Goal: Obtain resource: Download file/media

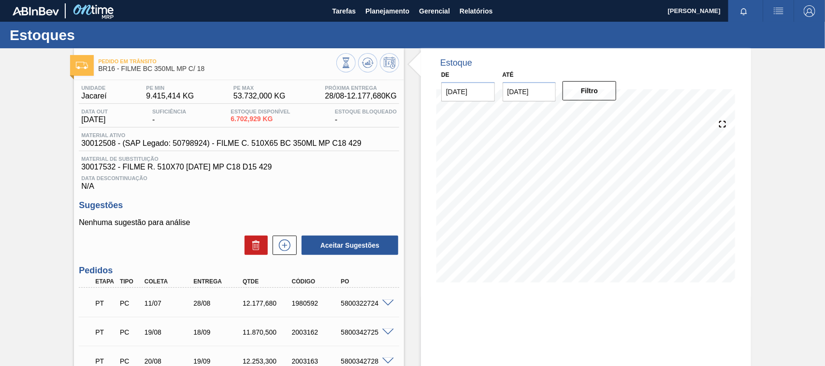
click at [395, 25] on div "Estoques" at bounding box center [412, 35] width 825 height 27
click at [392, 15] on span "Planejamento" at bounding box center [387, 11] width 44 height 12
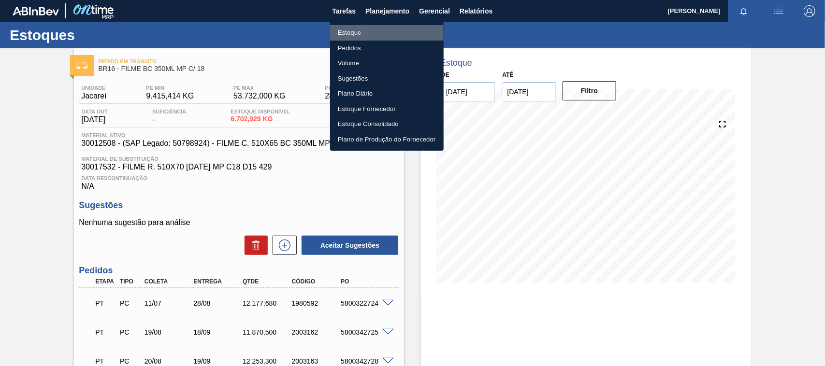
click at [346, 34] on li "Estoque" at bounding box center [387, 32] width 114 height 15
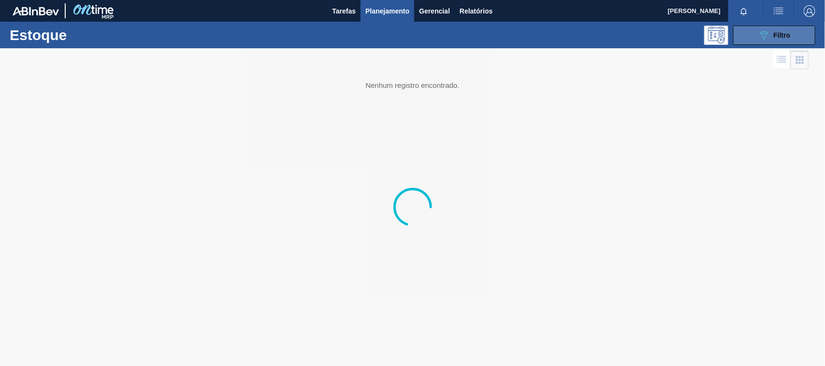
click at [774, 29] on div "089F7B8B-B2A5-4AFE-B5C0-19BA573D28AC Filtro" at bounding box center [774, 35] width 32 height 12
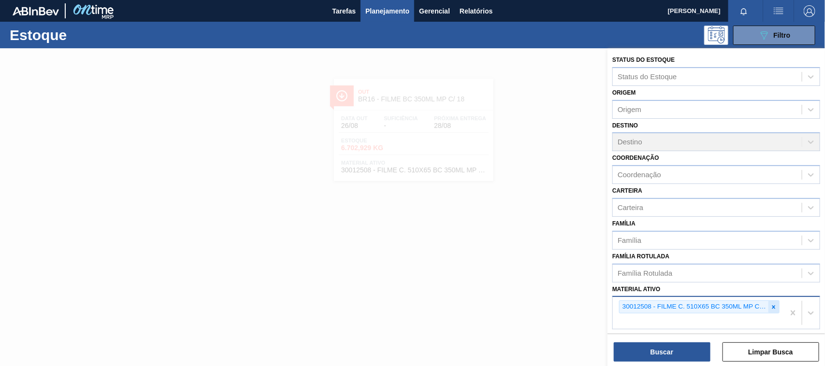
click at [776, 305] on icon at bounding box center [773, 307] width 7 height 7
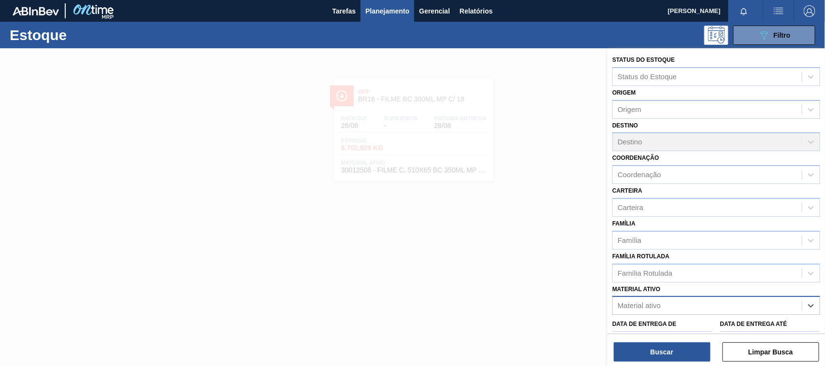
paste ativo "30034673"
type ativo "30034673"
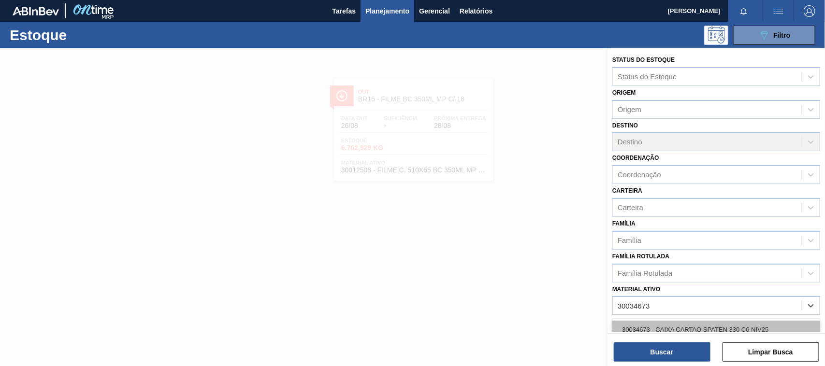
click at [668, 324] on div "30034673 - CAIXA CARTAO SPATEN 330 C6 NIV25" at bounding box center [716, 330] width 208 height 18
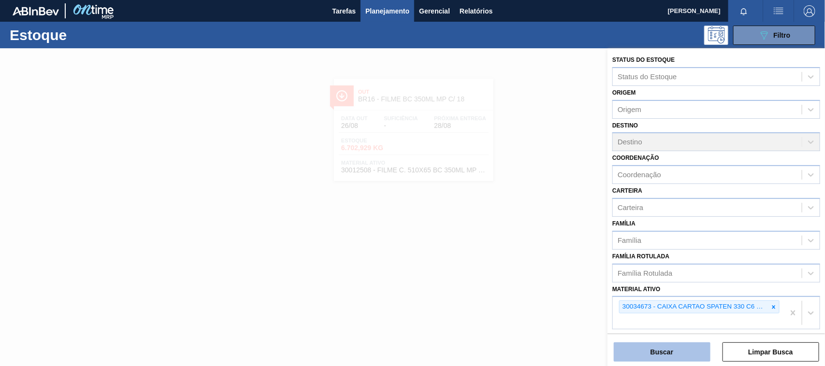
click at [662, 348] on button "Buscar" at bounding box center [662, 352] width 97 height 19
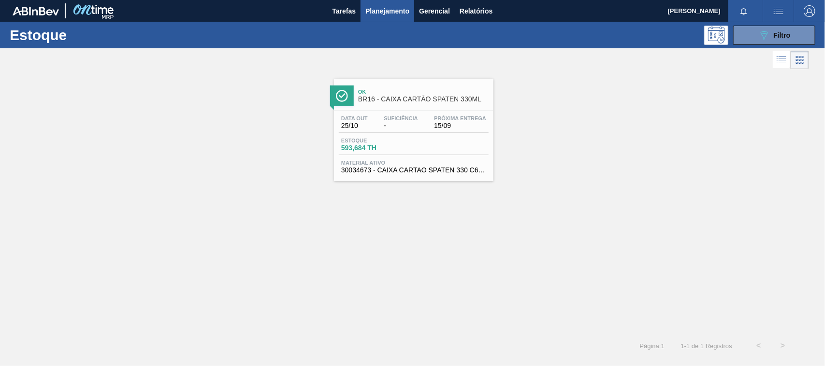
click at [438, 181] on div "Ok BR16 - CAIXA CARTÃO SPATEN 330ML Data out 25/10 Suficiência - Próxima Entreg…" at bounding box center [413, 130] width 159 height 102
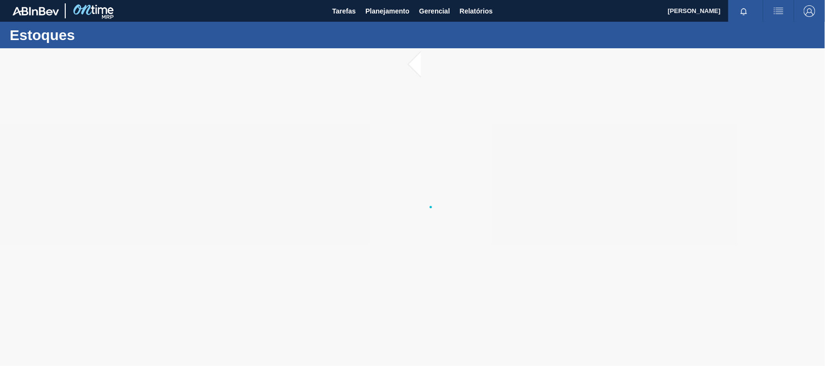
click at [399, 116] on div at bounding box center [412, 207] width 825 height 318
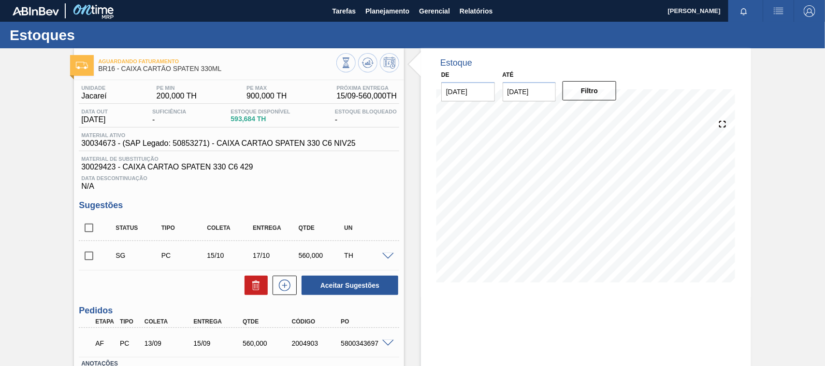
click at [288, 191] on div "Data Descontinuação N/A" at bounding box center [239, 181] width 320 height 19
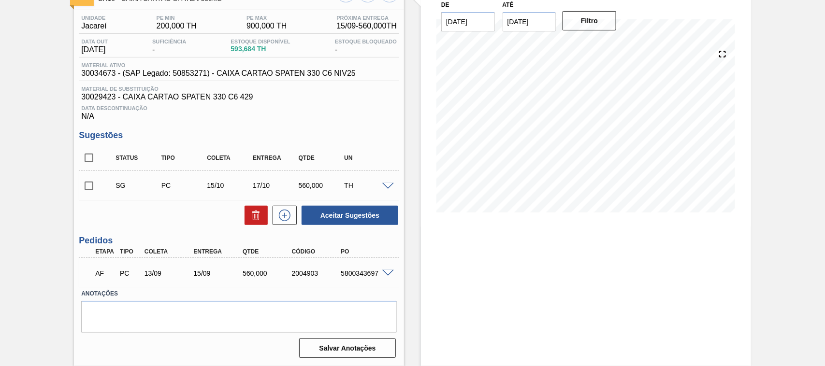
click at [351, 269] on div "AF PC 13/09 15/09 560,000 2004903 5800343697" at bounding box center [236, 272] width 295 height 19
copy div "5800343697"
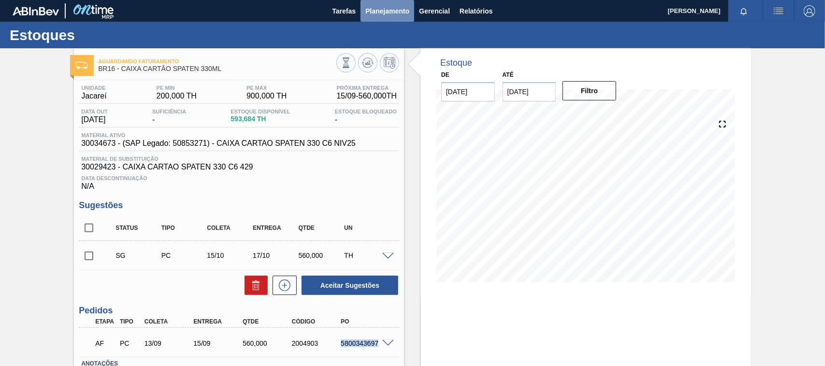
click at [369, 15] on span "Planejamento" at bounding box center [387, 11] width 44 height 12
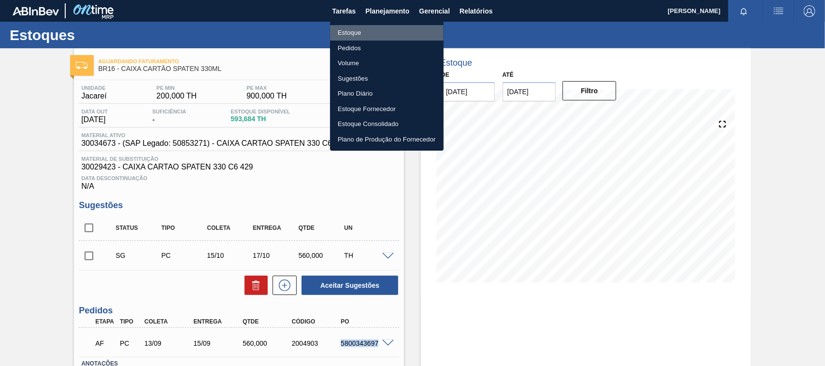
click at [349, 28] on li "Estoque" at bounding box center [387, 32] width 114 height 15
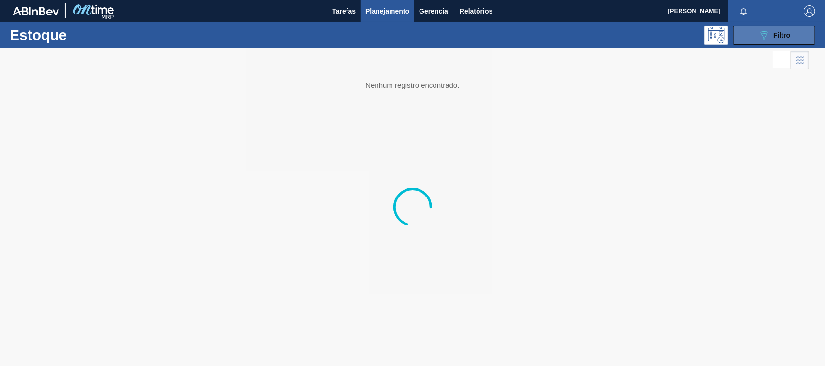
click at [791, 35] on button "089F7B8B-B2A5-4AFE-B5C0-19BA573D28AC Filtro" at bounding box center [774, 35] width 82 height 19
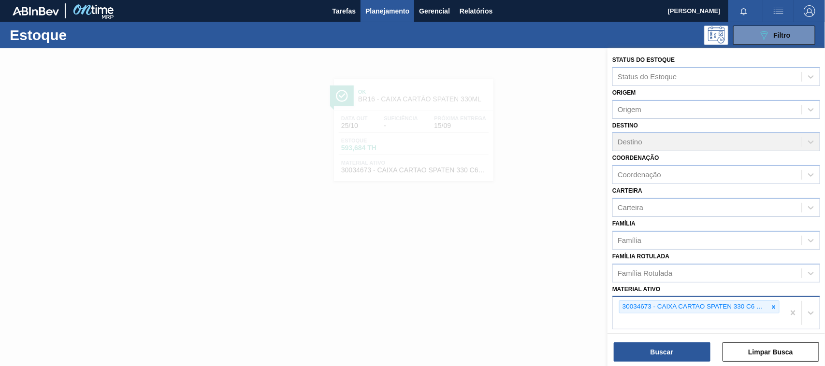
click at [771, 305] on icon at bounding box center [773, 307] width 7 height 7
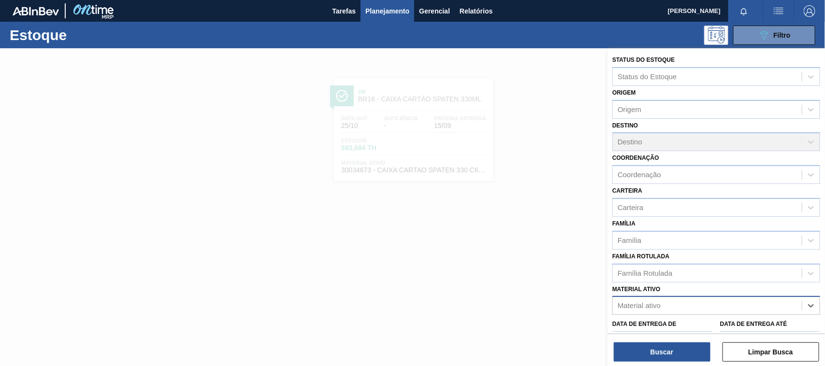
paste ativo "30008416"
type ativo "30008416"
click at [701, 327] on div "30008416 - CLORETO DE CALCIO SOLUCAO 40%" at bounding box center [716, 330] width 208 height 18
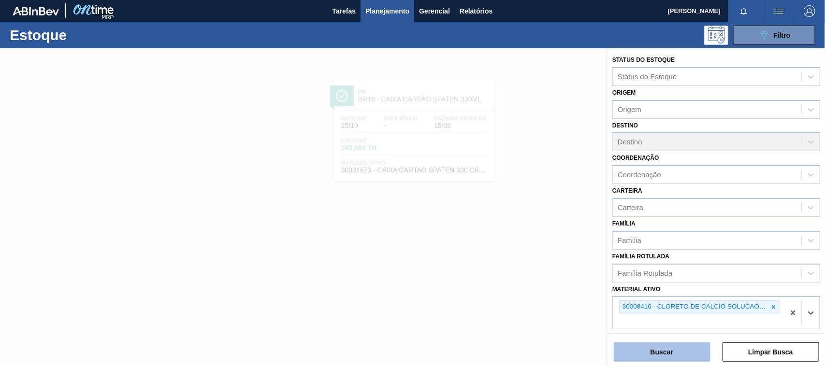
drag, startPoint x: 682, startPoint y: 342, endPoint x: 679, endPoint y: 349, distance: 7.6
click at [679, 349] on button "Buscar" at bounding box center [662, 352] width 97 height 19
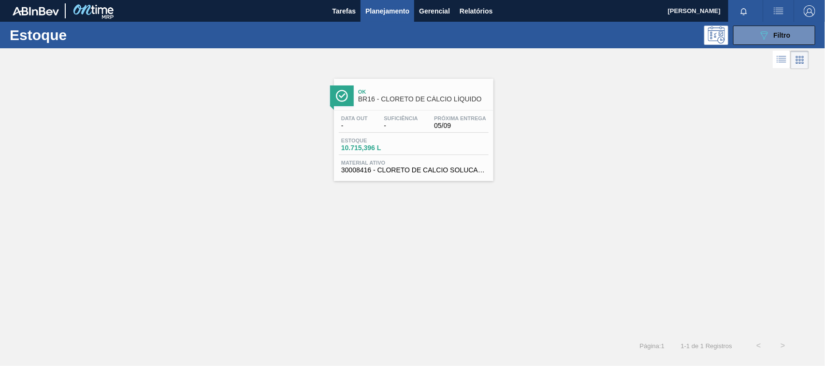
click at [404, 150] on span "10.715,396 L" at bounding box center [375, 147] width 68 height 7
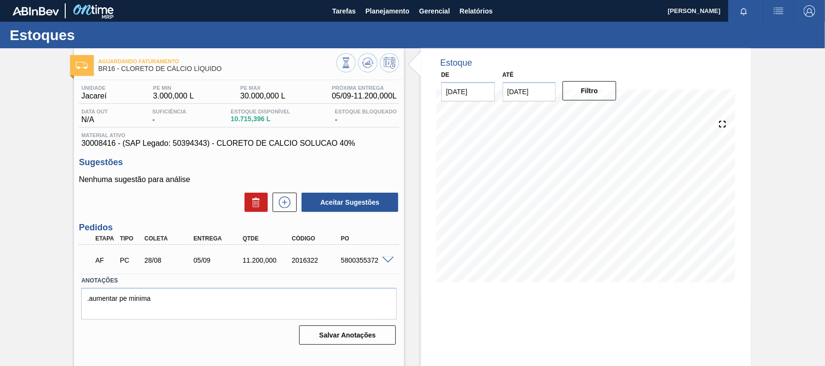
click at [388, 263] on span at bounding box center [388, 260] width 12 height 7
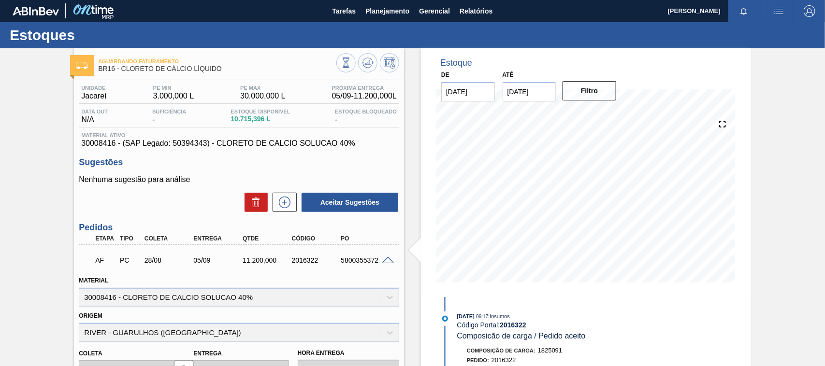
click at [355, 262] on div "5800355372" at bounding box center [365, 261] width 55 height 8
copy div "5800355372"
click at [398, 8] on span "Planejamento" at bounding box center [387, 11] width 44 height 12
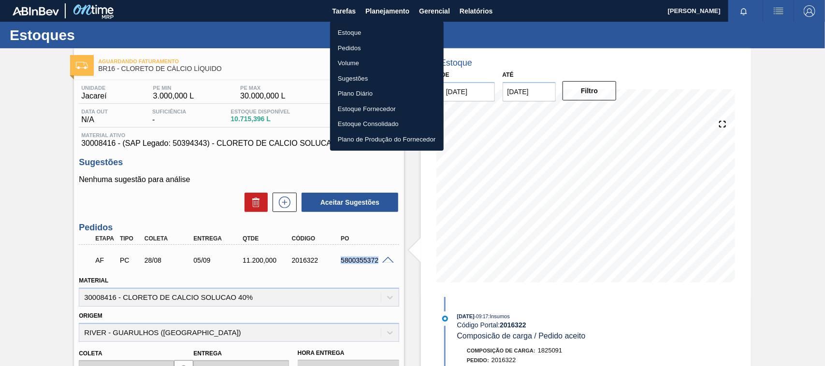
click at [351, 33] on li "Estoque" at bounding box center [387, 32] width 114 height 15
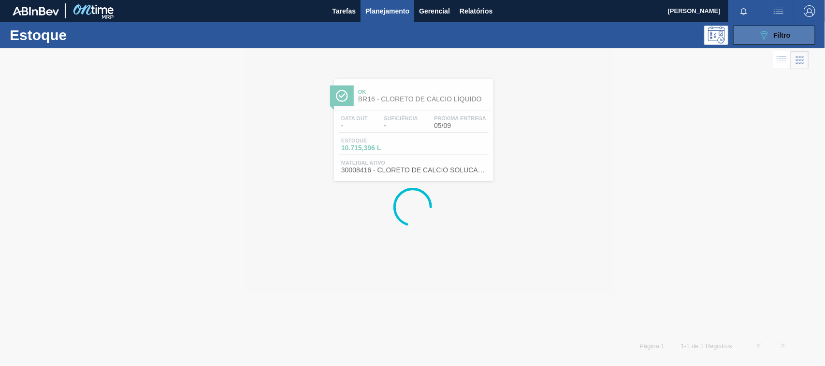
click at [746, 28] on button "089F7B8B-B2A5-4AFE-B5C0-19BA573D28AC Filtro" at bounding box center [774, 35] width 82 height 19
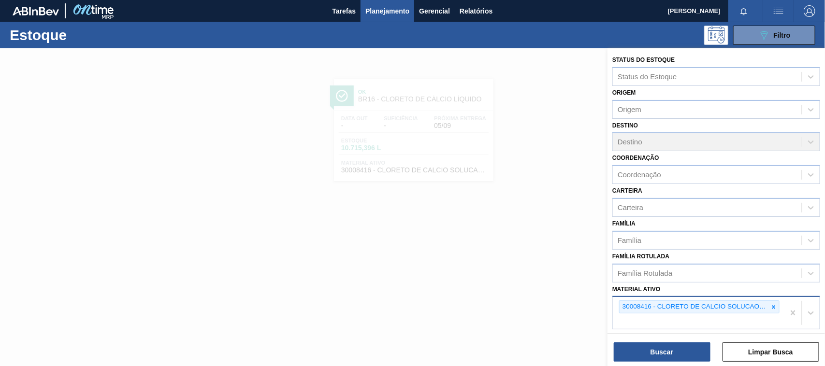
click at [772, 305] on icon at bounding box center [773, 307] width 7 height 7
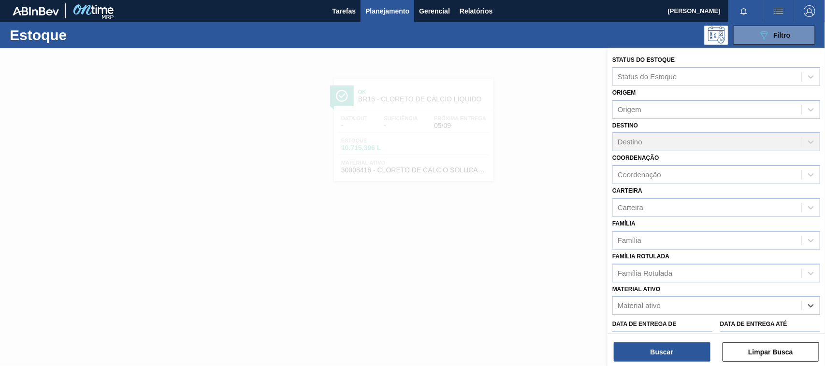
paste ativo "30033730"
type ativo "30033730"
click at [700, 322] on div "30033730 - CX CARTAO GT 269ML LN C6 NIV25" at bounding box center [716, 330] width 208 height 18
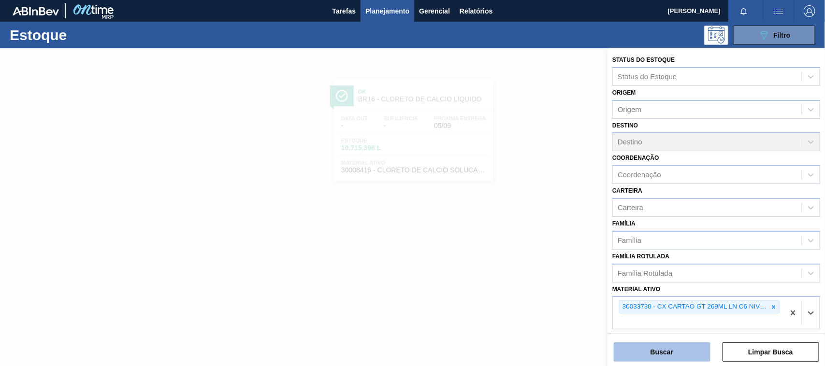
click at [682, 350] on button "Buscar" at bounding box center [662, 352] width 97 height 19
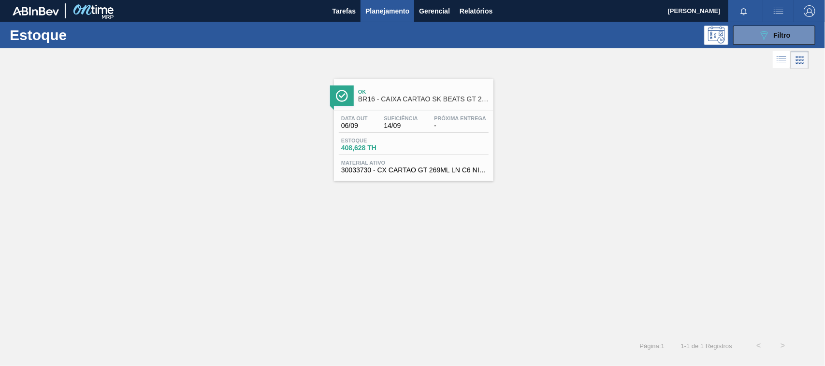
click at [426, 165] on span "Material ativo" at bounding box center [413, 163] width 145 height 6
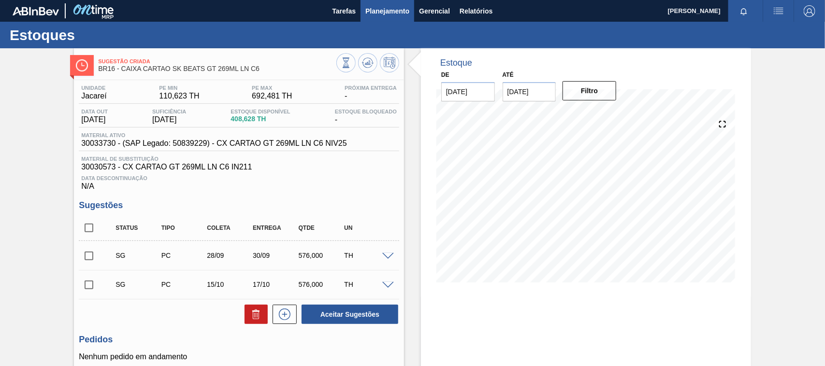
click at [395, 9] on span "Planejamento" at bounding box center [387, 11] width 44 height 12
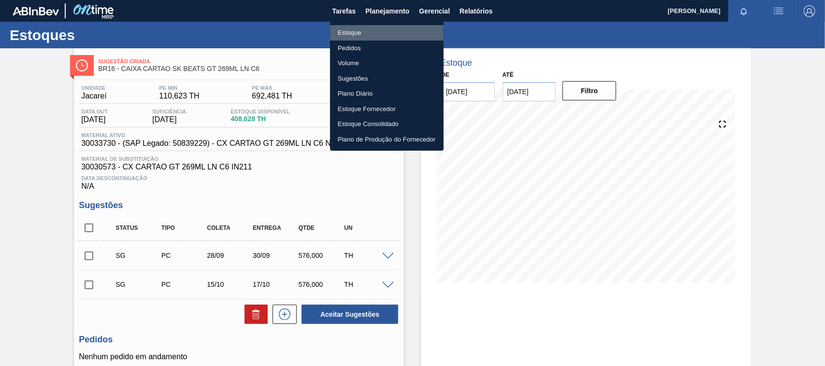
drag, startPoint x: 366, startPoint y: 29, endPoint x: 647, endPoint y: 36, distance: 280.4
click at [366, 30] on li "Estoque" at bounding box center [387, 32] width 114 height 15
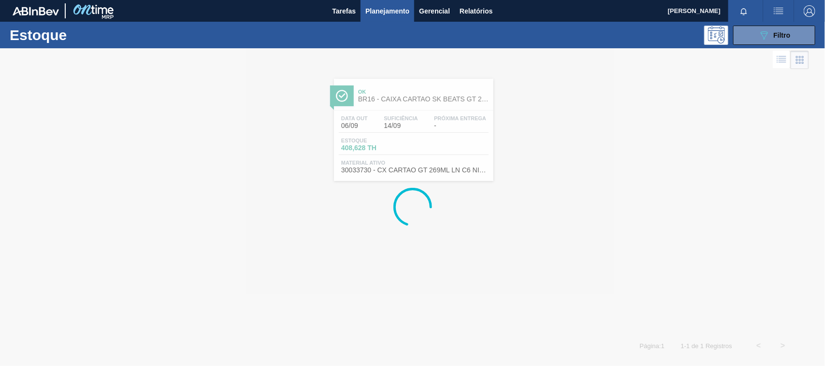
drag, startPoint x: 772, startPoint y: 36, endPoint x: 767, endPoint y: 45, distance: 9.7
click at [771, 36] on div "089F7B8B-B2A5-4AFE-B5C0-19BA573D28AC Filtro" at bounding box center [774, 35] width 32 height 12
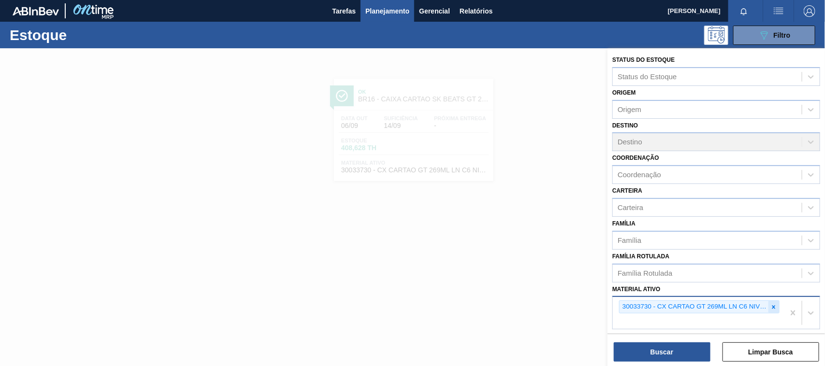
click at [774, 305] on icon at bounding box center [773, 306] width 3 height 3
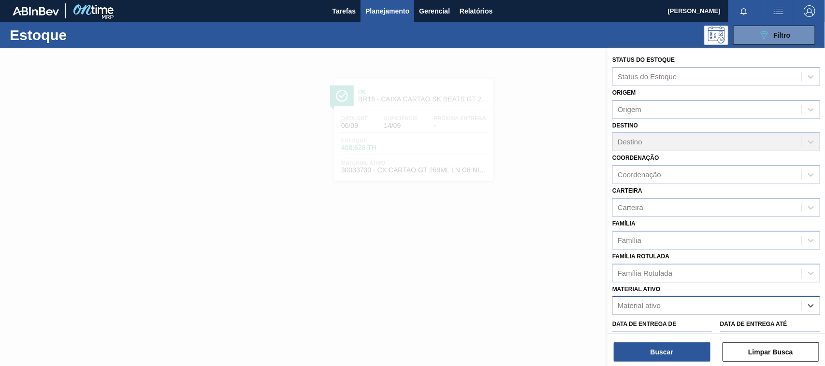
paste ativo "30017131"
type ativo "30017131"
click at [685, 324] on div "30017131 - ROT BACK BUD 330ML 40MICRAS 429" at bounding box center [716, 330] width 208 height 18
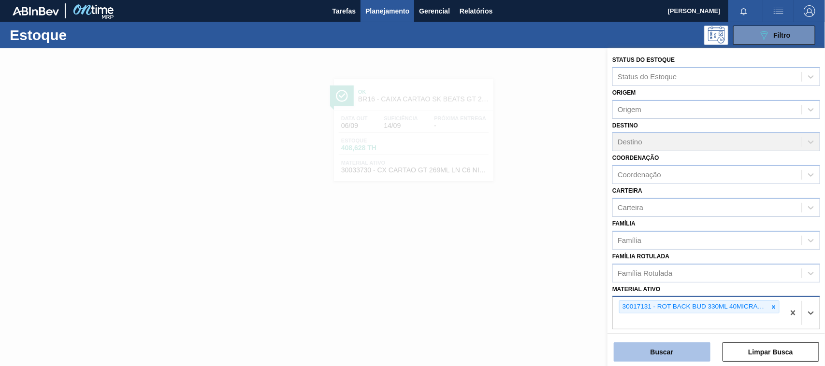
click at [669, 356] on button "Buscar" at bounding box center [662, 352] width 97 height 19
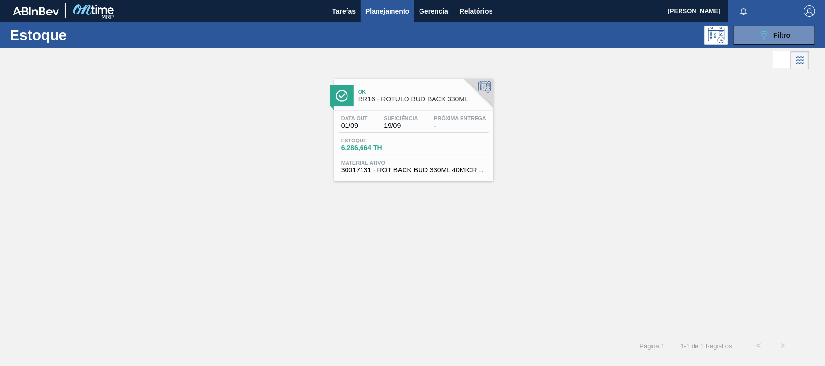
click at [416, 158] on div "Data out 01/09 Suficiência 19/09 Próxima Entrega - Estoque 6.286,664 TH Materia…" at bounding box center [413, 144] width 159 height 66
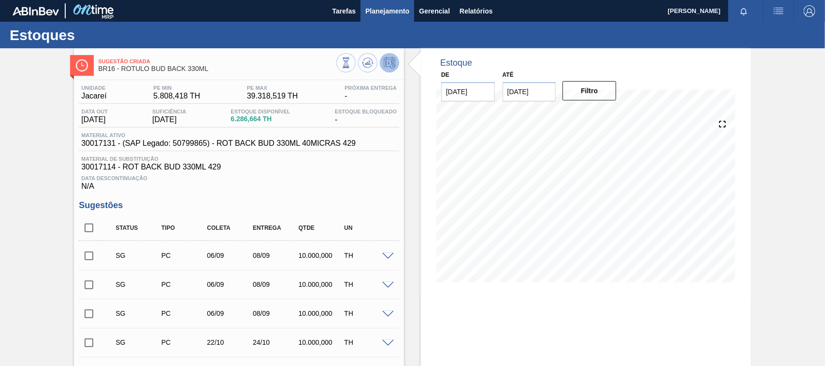
click at [398, 10] on span "Planejamento" at bounding box center [387, 11] width 44 height 12
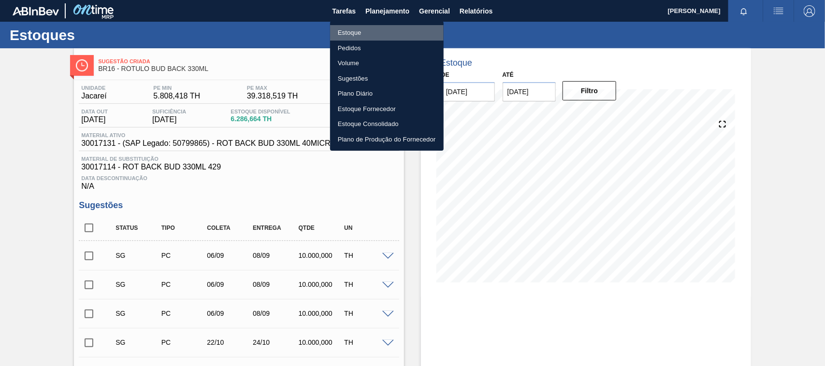
click at [365, 34] on li "Estoque" at bounding box center [387, 32] width 114 height 15
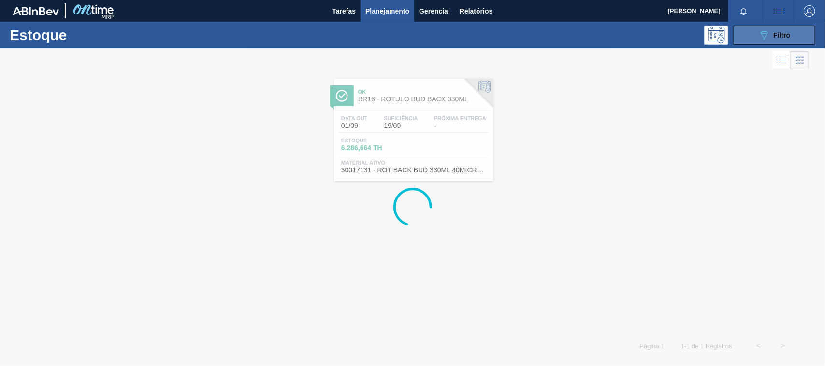
click at [762, 38] on icon "089F7B8B-B2A5-4AFE-B5C0-19BA573D28AC" at bounding box center [764, 35] width 12 height 12
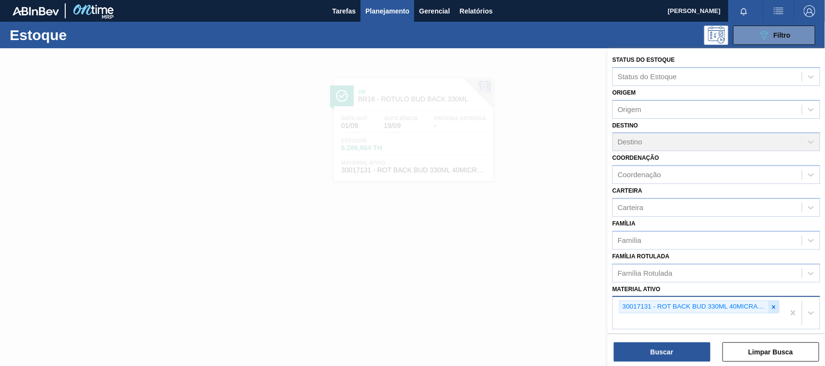
click at [770, 306] on icon at bounding box center [773, 307] width 7 height 7
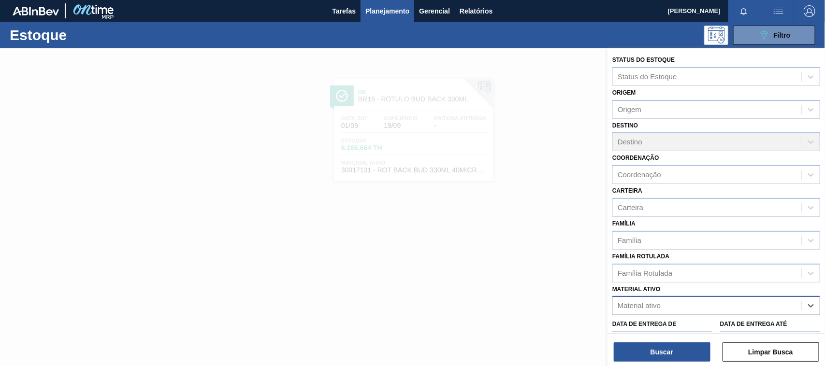
paste ativo "30033729"
type ativo "30033729"
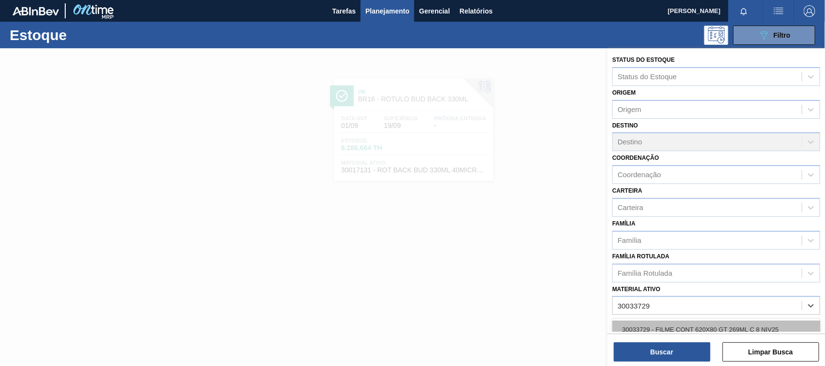
click at [701, 324] on div "30033729 - FILME CONT 620X80 GT 269ML C 8 NIV25" at bounding box center [716, 330] width 208 height 18
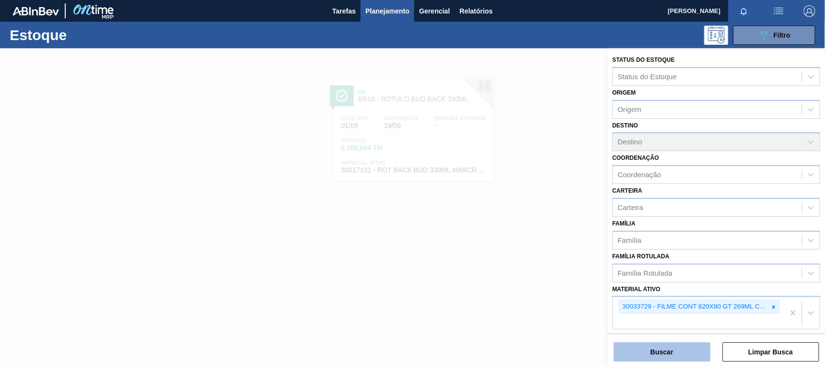
click at [668, 348] on button "Buscar" at bounding box center [662, 352] width 97 height 19
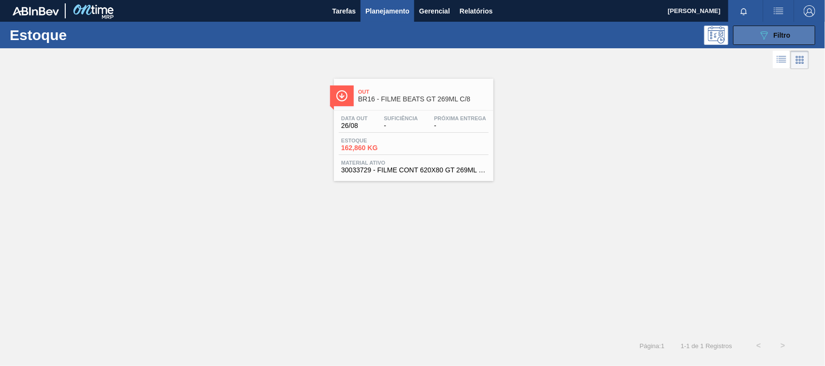
click at [737, 37] on button "089F7B8B-B2A5-4AFE-B5C0-19BA573D28AC Filtro" at bounding box center [774, 35] width 82 height 19
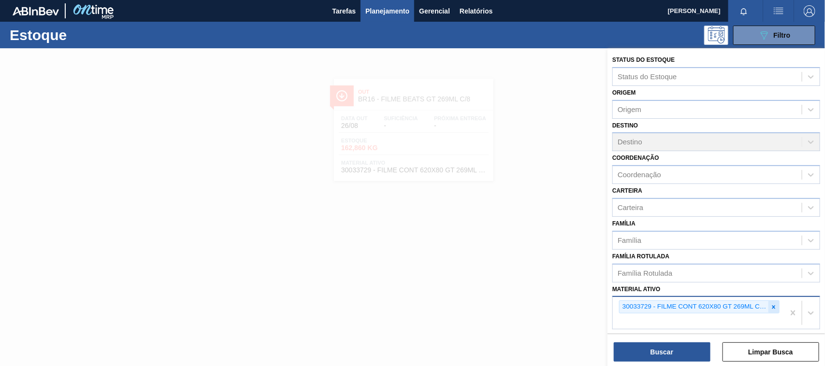
click at [771, 305] on icon at bounding box center [773, 307] width 7 height 7
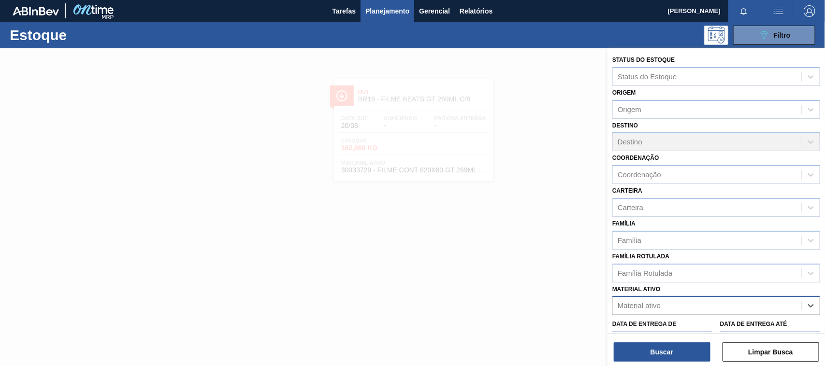
paste ativo "30033738"
type ativo "30033738"
drag, startPoint x: 725, startPoint y: 318, endPoint x: 693, endPoint y: 325, distance: 33.8
click at [693, 325] on div "30033738 - FILME C 620X80 SENSES 269ML C 8 NIV25" at bounding box center [716, 330] width 208 height 18
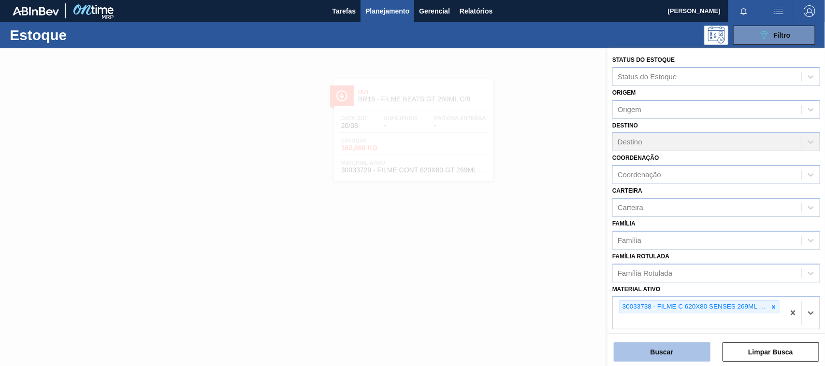
click at [676, 345] on button "Buscar" at bounding box center [662, 352] width 97 height 19
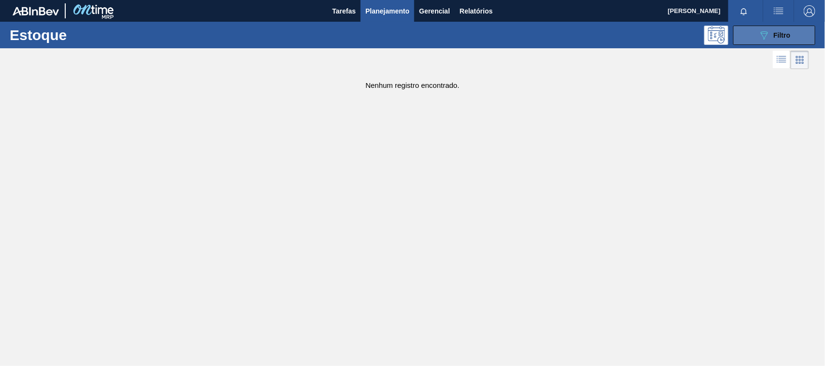
click at [750, 39] on button "089F7B8B-B2A5-4AFE-B5C0-19BA573D28AC Filtro" at bounding box center [774, 35] width 82 height 19
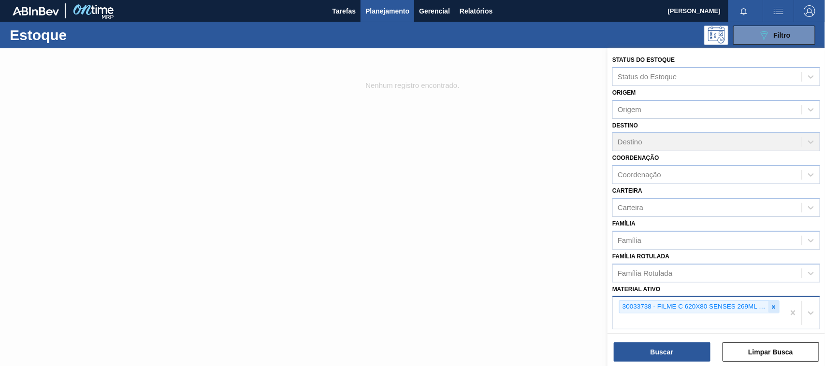
drag, startPoint x: 776, startPoint y: 305, endPoint x: 768, endPoint y: 306, distance: 7.3
click at [774, 305] on icon at bounding box center [773, 307] width 7 height 7
paste ativo "30033737"
type ativo "30033737"
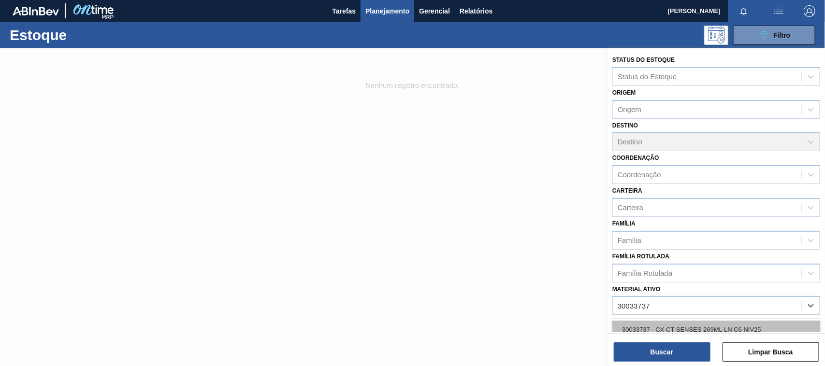
click at [708, 321] on div "30033737 - CX CT SENSES 269ML LN C6 NIV25" at bounding box center [716, 330] width 208 height 18
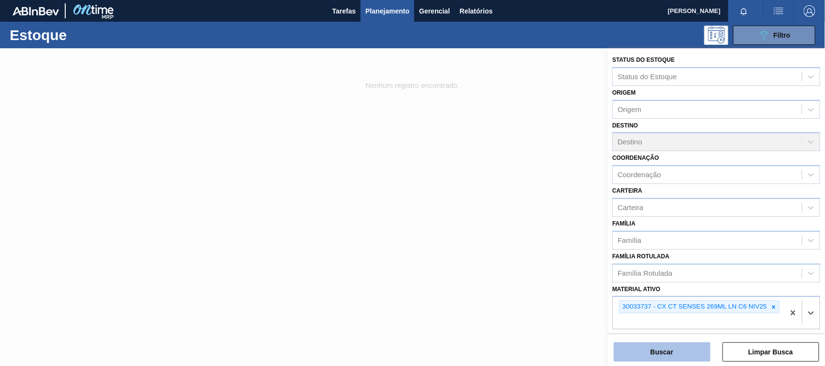
click at [681, 350] on button "Buscar" at bounding box center [662, 352] width 97 height 19
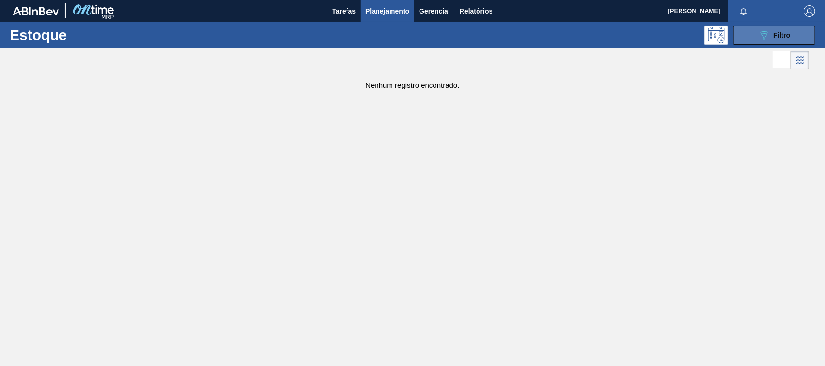
click at [764, 40] on icon "089F7B8B-B2A5-4AFE-B5C0-19BA573D28AC" at bounding box center [764, 35] width 12 height 12
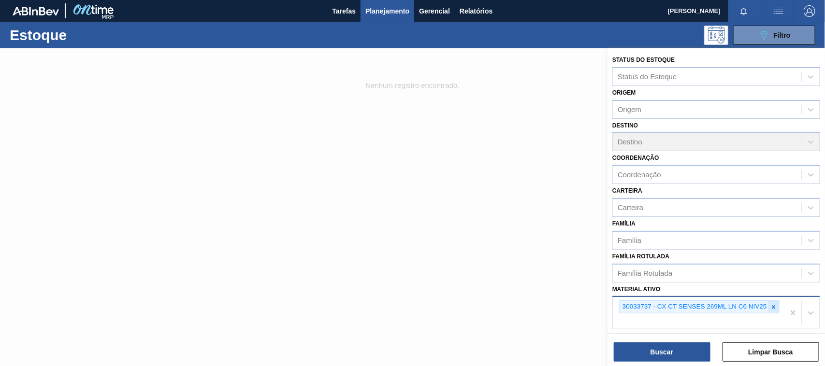
drag, startPoint x: 778, startPoint y: 303, endPoint x: 773, endPoint y: 305, distance: 5.0
click at [776, 304] on div "30033737 - CX CT SENSES 269ML LN C6 NIV25" at bounding box center [699, 313] width 172 height 32
click at [771, 305] on icon at bounding box center [773, 307] width 7 height 7
paste ativo "30012506"
type ativo "30012506"
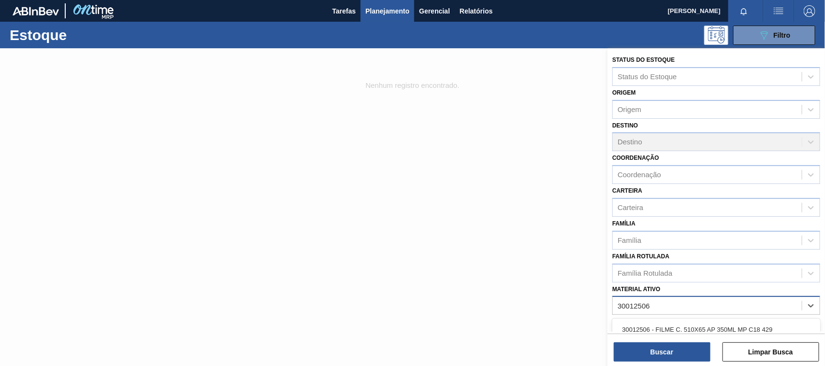
click at [680, 321] on div "30012506 - FILME C. 510X65 AP 350ML MP C18 429" at bounding box center [716, 330] width 208 height 18
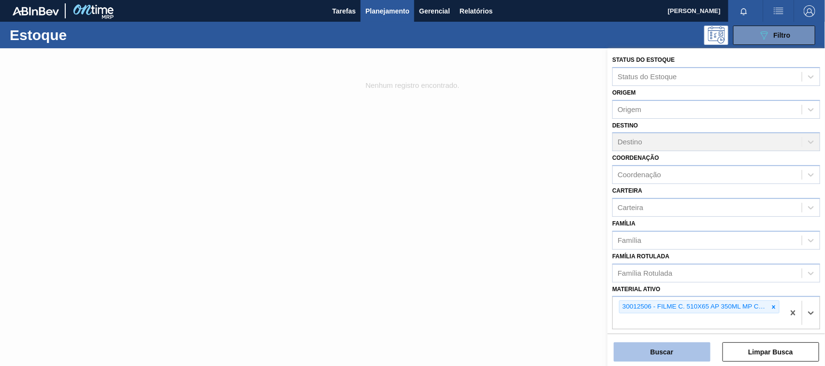
click at [671, 360] on button "Buscar" at bounding box center [662, 352] width 97 height 19
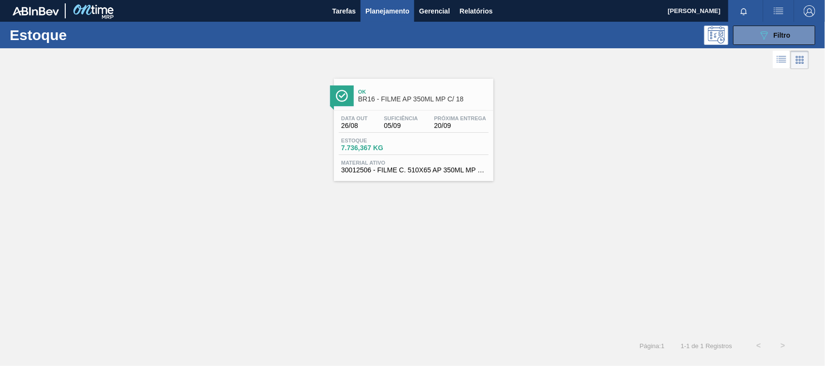
click at [370, 146] on span "7.736,367 KG" at bounding box center [375, 147] width 68 height 7
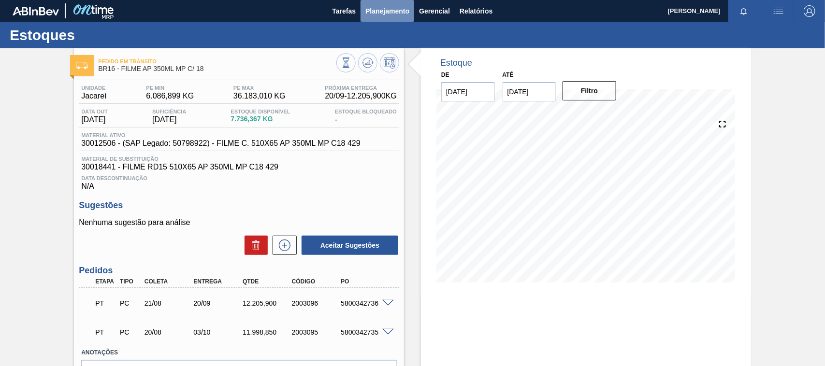
click at [390, 8] on span "Planejamento" at bounding box center [387, 11] width 44 height 12
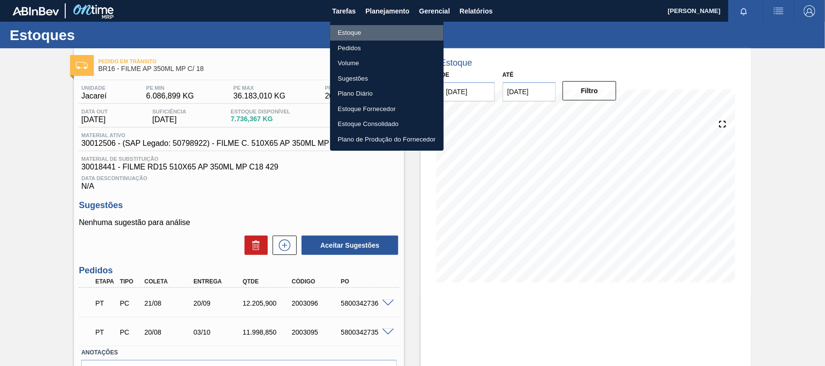
click at [351, 27] on li "Estoque" at bounding box center [387, 32] width 114 height 15
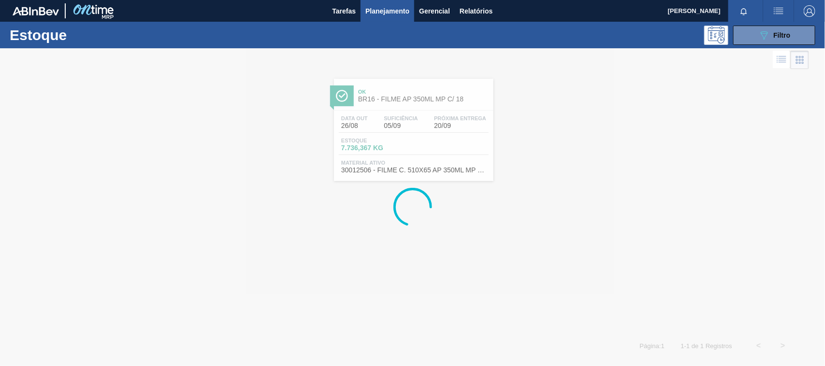
drag, startPoint x: 753, startPoint y: 40, endPoint x: 752, endPoint y: 80, distance: 40.1
click at [754, 40] on button "089F7B8B-B2A5-4AFE-B5C0-19BA573D28AC Filtro" at bounding box center [774, 35] width 82 height 19
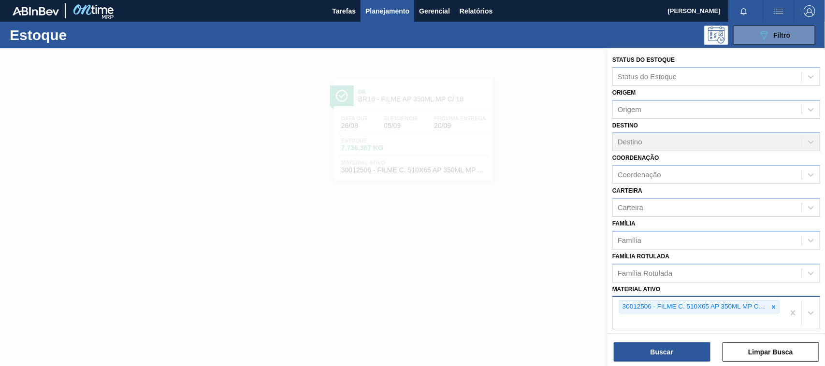
click at [765, 305] on div "30012506 - FILME C. 510X65 AP 350ML MP C18 429" at bounding box center [694, 307] width 149 height 12
click at [773, 308] on icon at bounding box center [773, 307] width 7 height 7
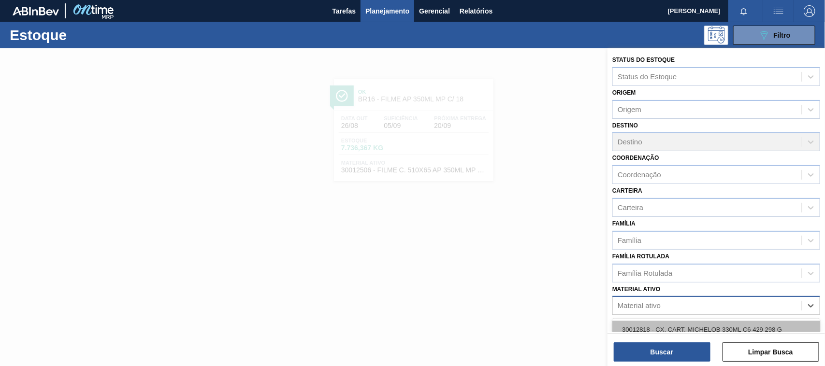
paste ativo "30034418"
type ativo "30034418"
click at [689, 327] on div "30034418 - CX CARTAO SENSES GARMINO 269ML LN C6" at bounding box center [716, 330] width 208 height 18
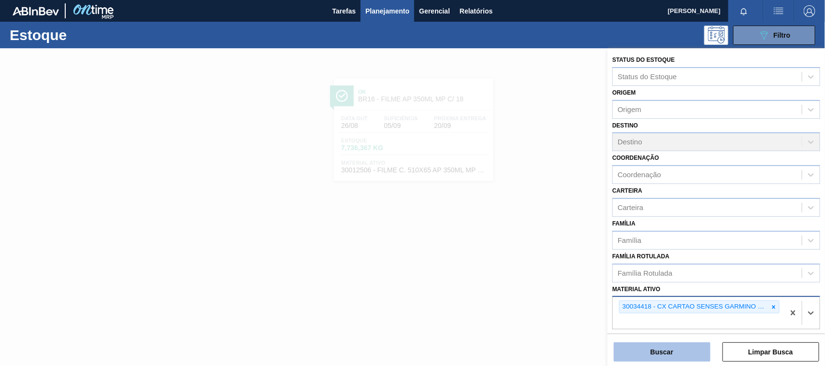
click at [678, 354] on button "Buscar" at bounding box center [662, 352] width 97 height 19
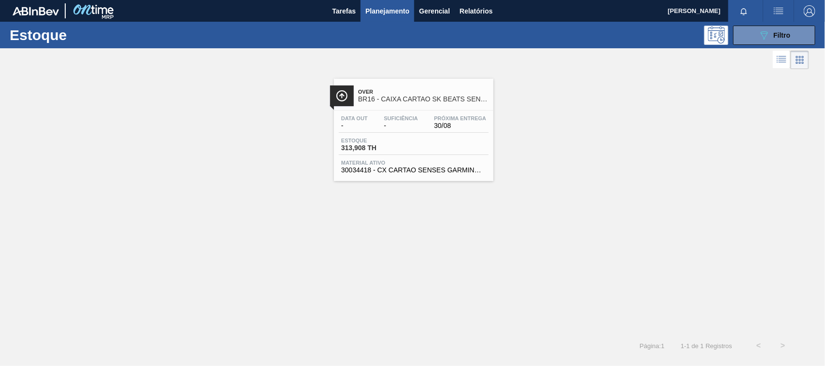
click at [427, 158] on div "Data out - Suficiência - Próxima Entrega 30/08 Estoque 313,908 TH Material ativ…" at bounding box center [413, 144] width 159 height 66
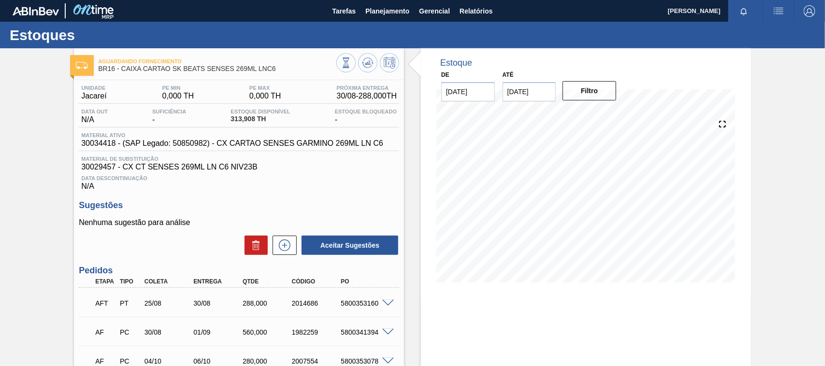
click at [386, 304] on span at bounding box center [388, 303] width 12 height 7
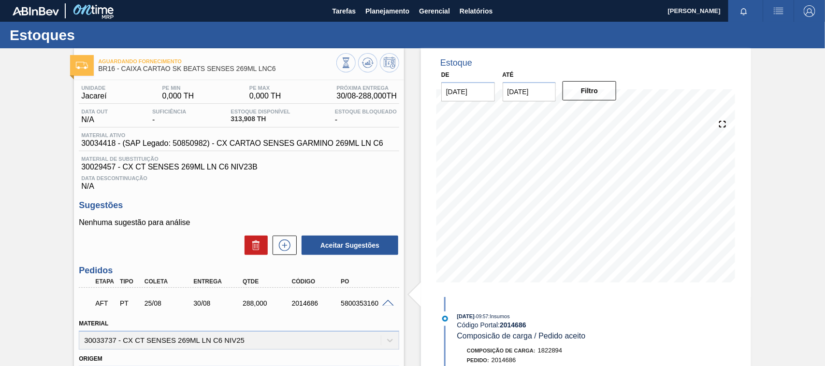
scroll to position [60, 0]
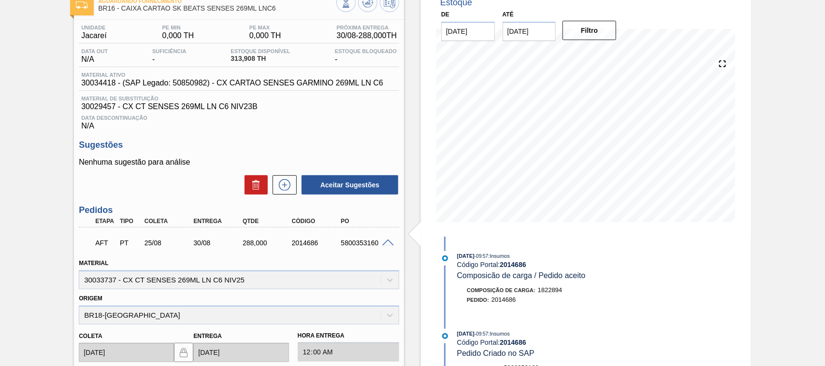
click at [388, 247] on span at bounding box center [388, 243] width 12 height 7
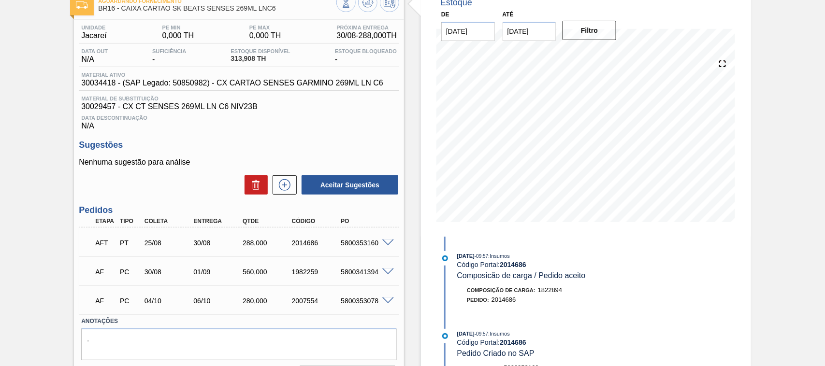
scroll to position [0, 0]
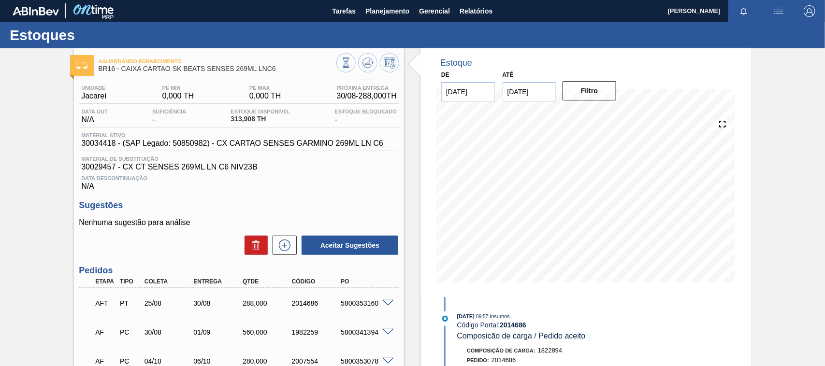
click at [262, 170] on span "30029457 - CX CT SENSES 269ML LN C6 NIV23B" at bounding box center [239, 167] width 316 height 9
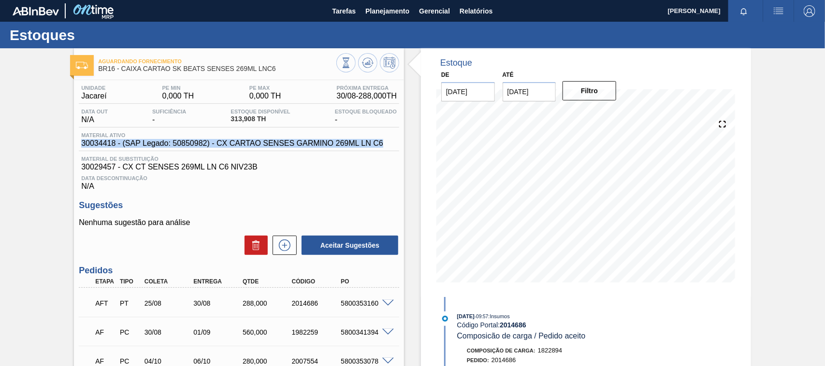
drag, startPoint x: 81, startPoint y: 141, endPoint x: 125, endPoint y: 172, distance: 53.8
click at [382, 145] on span "30034418 - (SAP Legado: 50850982) - CX CARTAO SENSES GARMINO 269ML LN C6" at bounding box center [232, 143] width 302 height 9
copy span "30034418 - (SAP Legado: 50850982) - CX CARTAO SENSES GARMINO 269ML LN C6"
click at [392, 17] on button "Planejamento" at bounding box center [388, 11] width 54 height 22
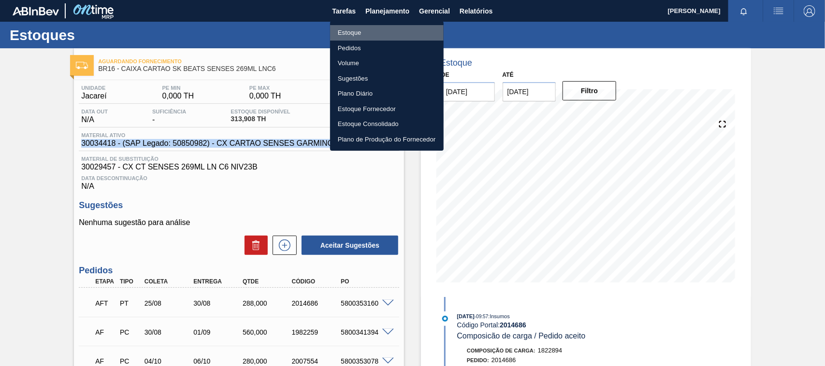
click at [361, 30] on li "Estoque" at bounding box center [387, 32] width 114 height 15
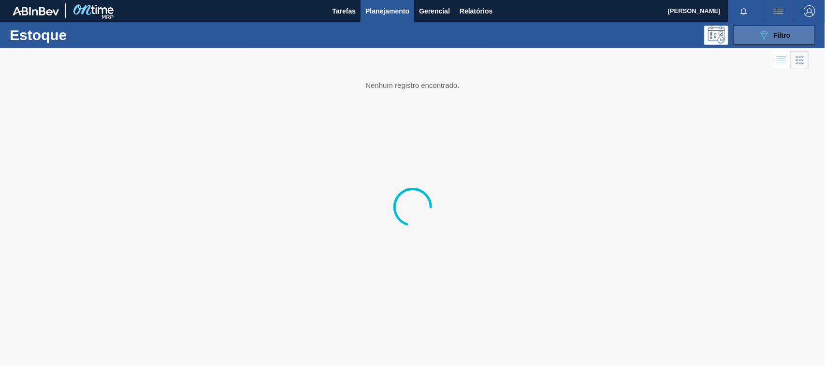
drag, startPoint x: 760, startPoint y: 28, endPoint x: 751, endPoint y: 41, distance: 15.4
click at [757, 29] on button "089F7B8B-B2A5-4AFE-B5C0-19BA573D28AC Filtro" at bounding box center [774, 35] width 82 height 19
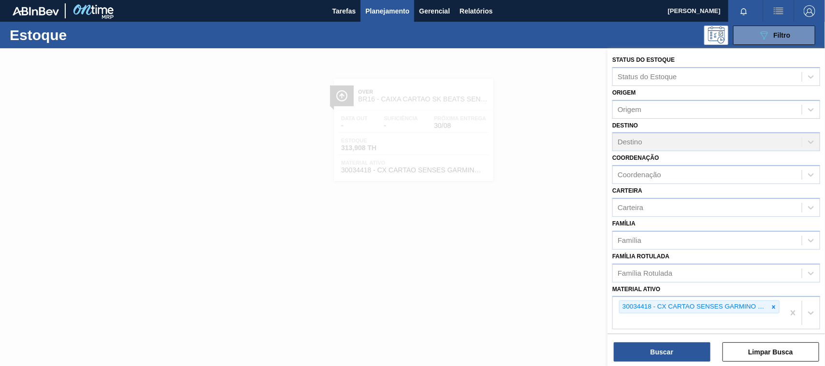
click at [772, 305] on icon at bounding box center [773, 306] width 3 height 3
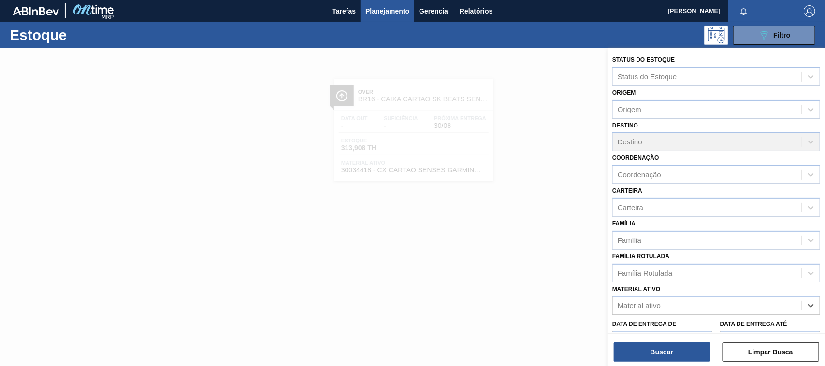
paste ativo "30034414"
type ativo "30034414"
click at [679, 322] on div "30034414 - FILME CONTR 620X80 SENSES GARM 269ML" at bounding box center [716, 330] width 208 height 18
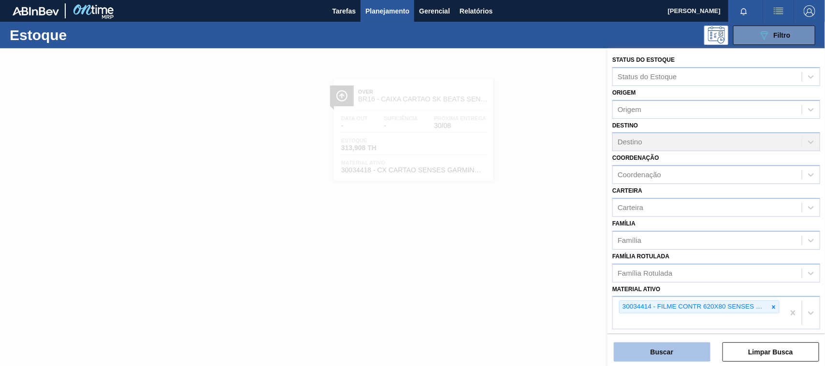
click at [678, 356] on button "Buscar" at bounding box center [662, 352] width 97 height 19
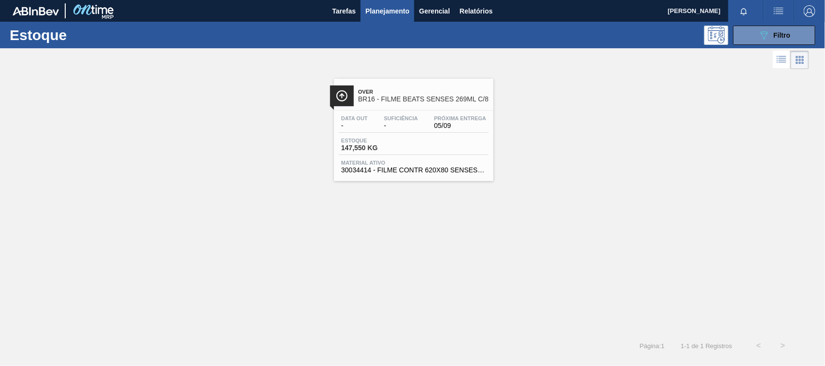
click at [423, 165] on span "Material ativo" at bounding box center [413, 163] width 145 height 6
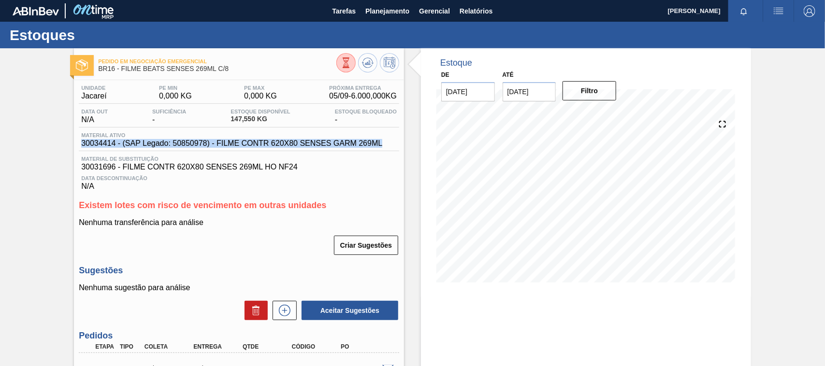
drag, startPoint x: 381, startPoint y: 144, endPoint x: 80, endPoint y: 146, distance: 300.6
click at [80, 146] on div "Material ativo 30034414 - (SAP Legado: 50850978) - FILME CONTR 620X80 SENSES GA…" at bounding box center [232, 139] width 306 height 15
copy span "30034414 - (SAP Legado: 50850978) - FILME CONTR 620X80 SENSES GARM 269ML"
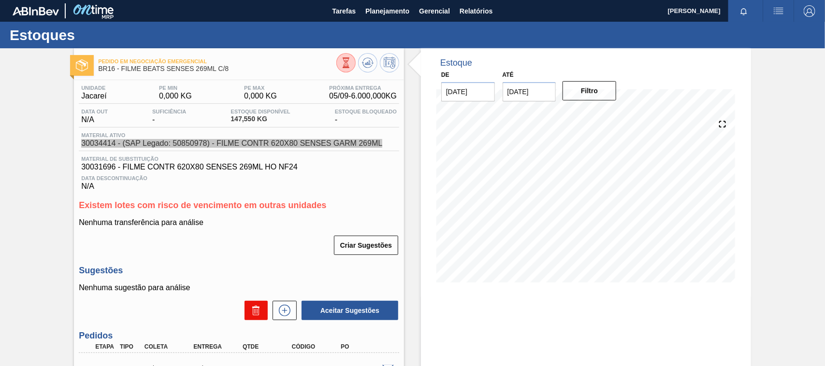
scroll to position [60, 0]
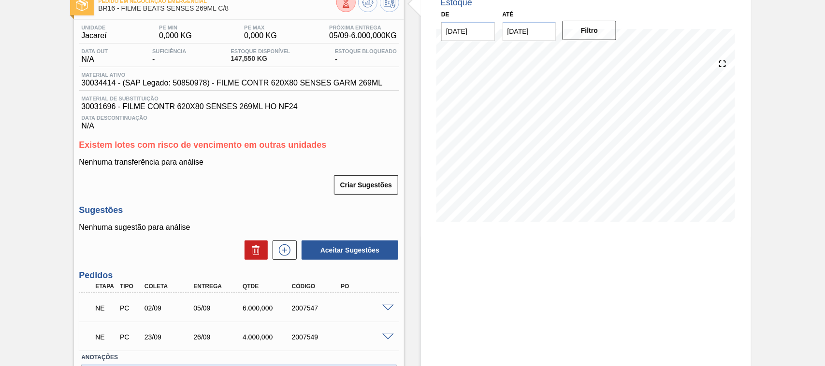
click at [173, 216] on h3 "Sugestões" at bounding box center [239, 210] width 320 height 10
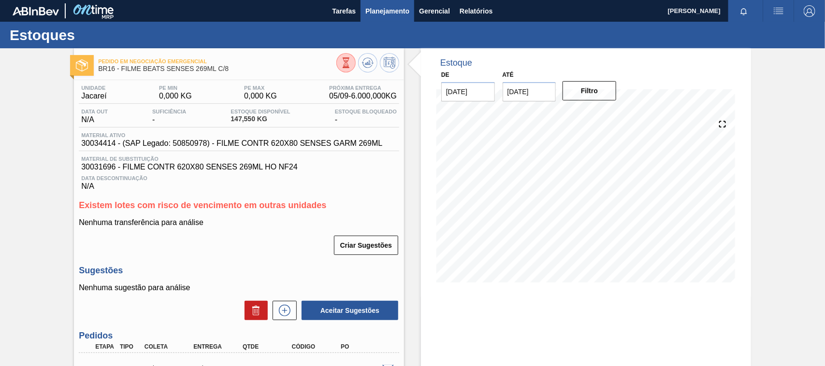
click at [396, 10] on span "Planejamento" at bounding box center [387, 11] width 44 height 12
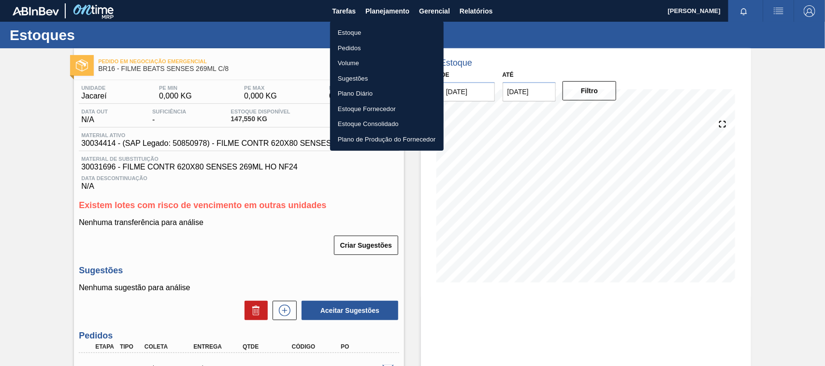
click at [475, 1] on div at bounding box center [412, 183] width 825 height 366
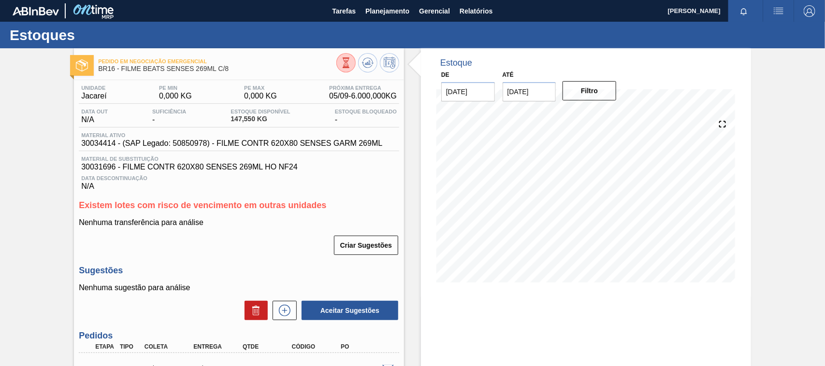
click at [474, 17] on div "Estoque Pedidos Volume Sugestões Plano Diário Estoque Fornecedor Estoque Consol…" at bounding box center [412, 183] width 825 height 366
click at [475, 14] on span "Relatórios" at bounding box center [476, 11] width 33 height 12
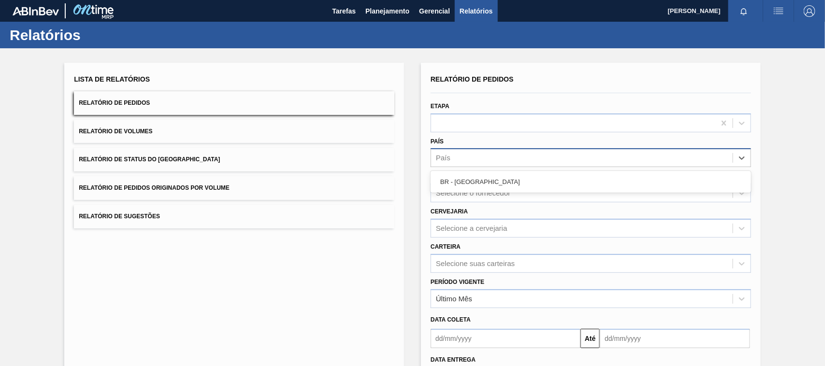
click at [462, 159] on div "País" at bounding box center [582, 158] width 302 height 14
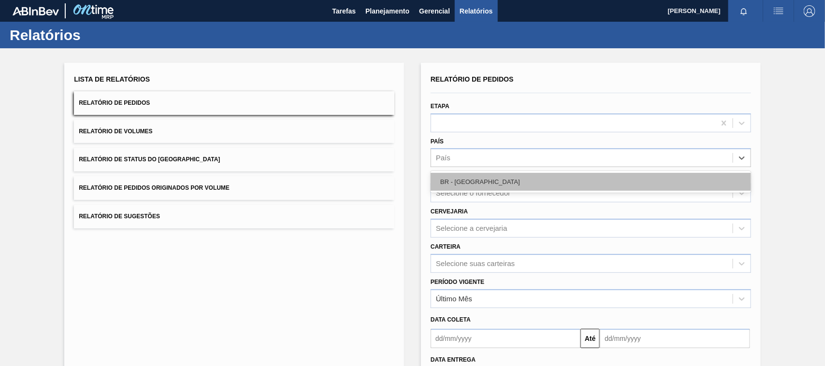
click at [469, 187] on div "BR - [GEOGRAPHIC_DATA]" at bounding box center [591, 182] width 320 height 18
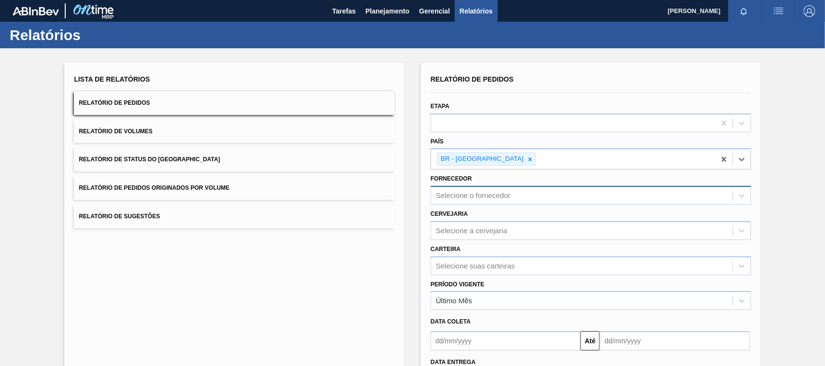
click at [467, 201] on div "Selecione o fornecedor" at bounding box center [582, 196] width 302 height 14
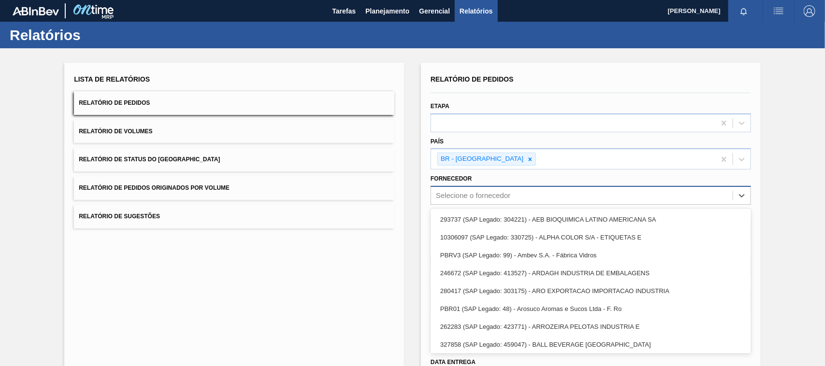
click at [467, 197] on div "Selecione o fornecedor" at bounding box center [473, 196] width 74 height 8
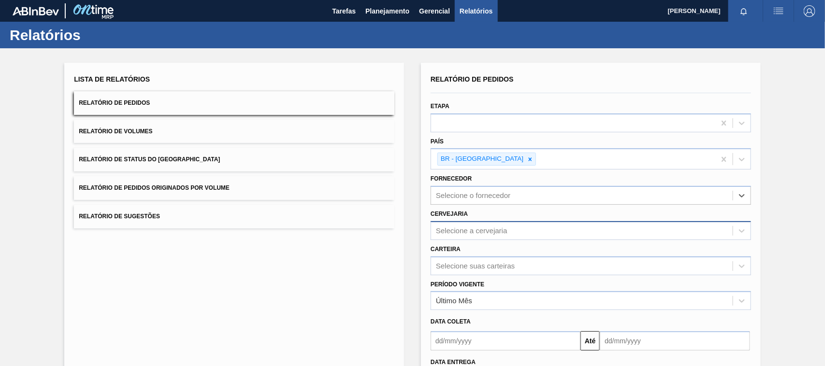
click at [468, 227] on div "Selecione a cervejaria" at bounding box center [472, 231] width 72 height 8
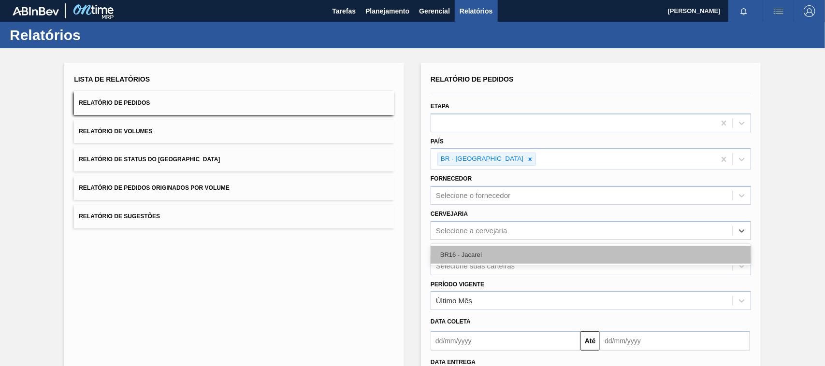
click at [463, 252] on div "BR16 - Jacareí" at bounding box center [591, 255] width 320 height 18
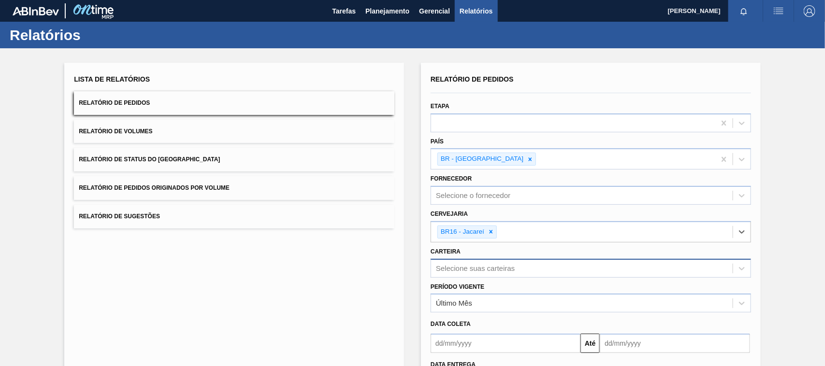
click at [464, 266] on div "Selecione suas carteiras" at bounding box center [591, 268] width 320 height 19
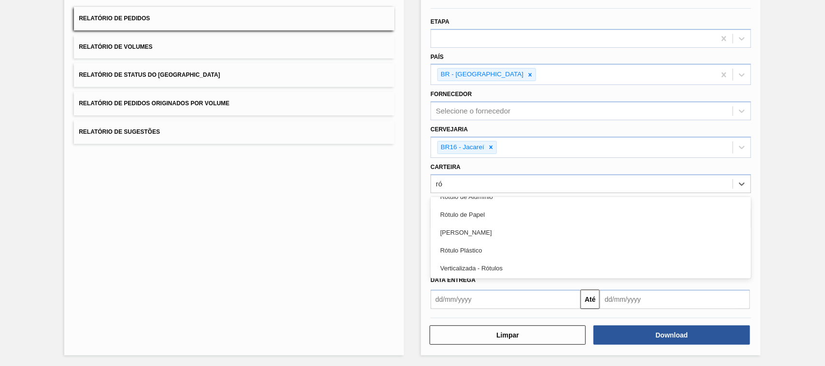
scroll to position [64, 0]
type input "rót"
click at [479, 224] on div "[PERSON_NAME]" at bounding box center [591, 233] width 320 height 18
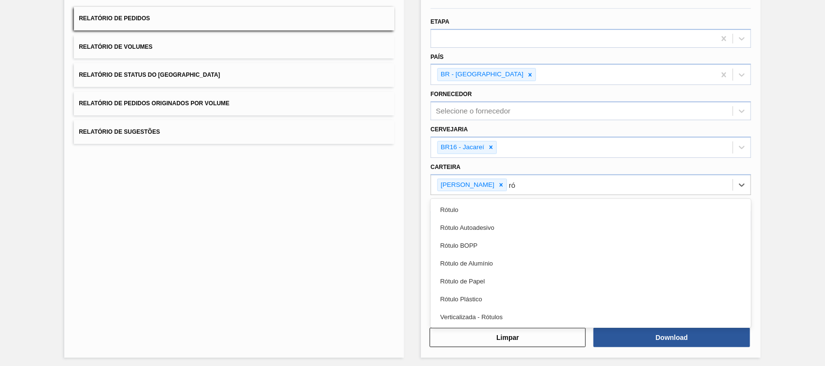
type input "rót"
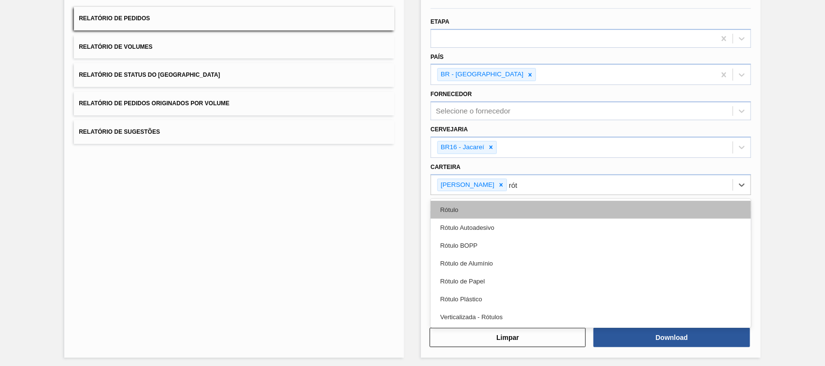
click at [468, 214] on div "Rótulo" at bounding box center [591, 210] width 320 height 18
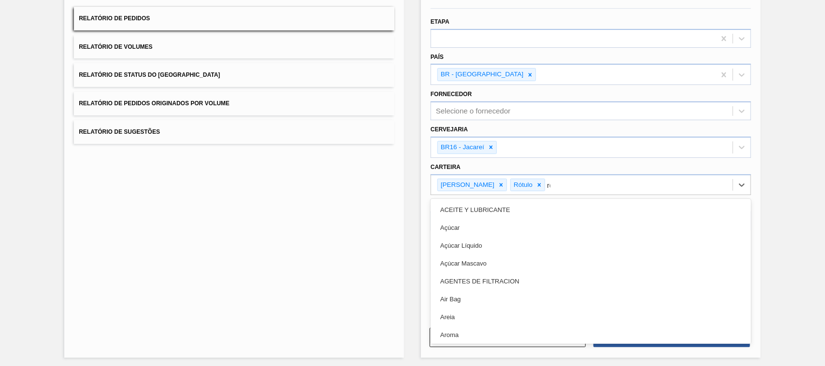
type input "rót"
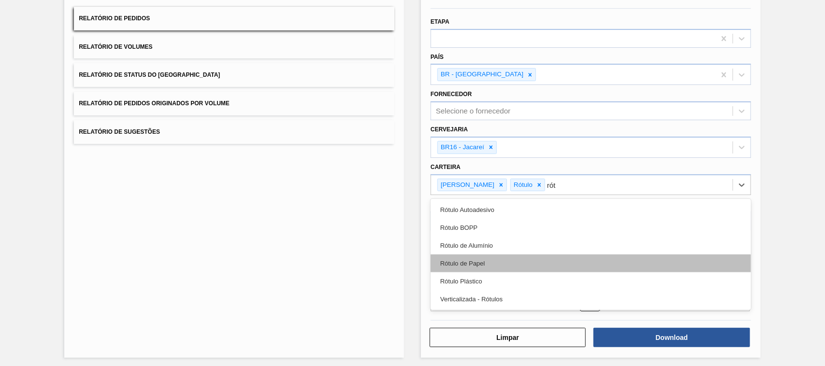
click at [491, 260] on div "Rótulo de Papel" at bounding box center [591, 264] width 320 height 18
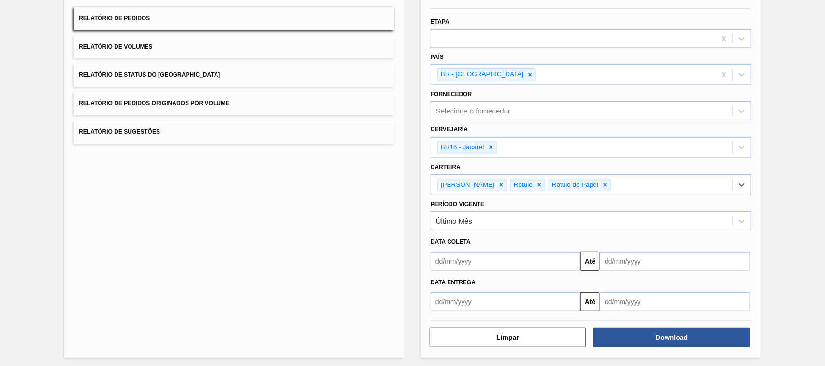
scroll to position [87, 0]
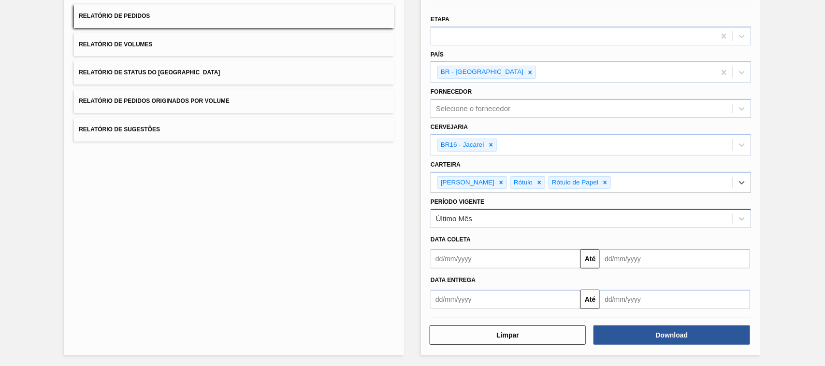
click at [464, 216] on div "Último Mês" at bounding box center [454, 219] width 36 height 8
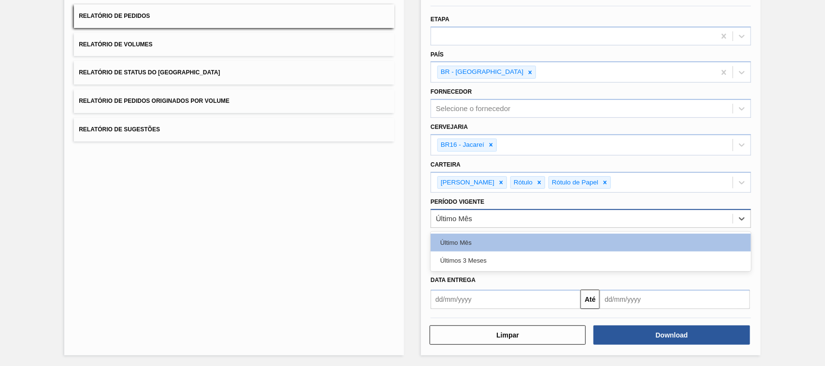
click at [464, 216] on div "Último Mês" at bounding box center [454, 219] width 36 height 8
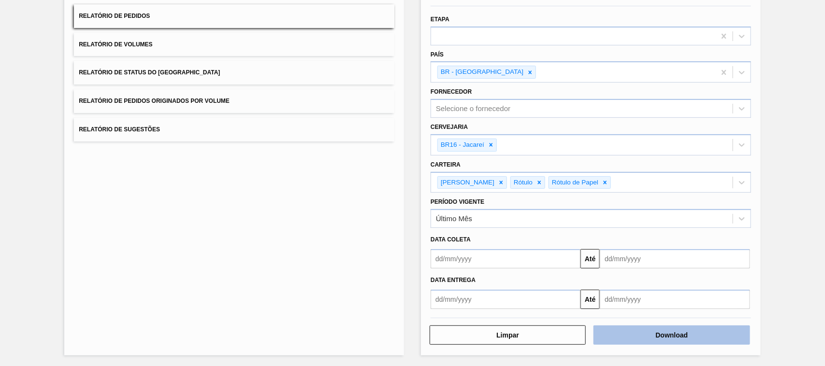
click at [656, 337] on button "Download" at bounding box center [671, 335] width 156 height 19
